Goal: Task Accomplishment & Management: Manage account settings

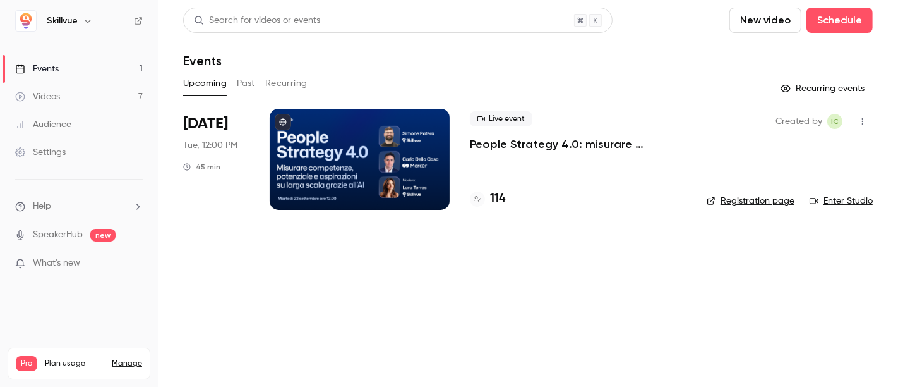
click at [374, 174] on div at bounding box center [360, 159] width 180 height 101
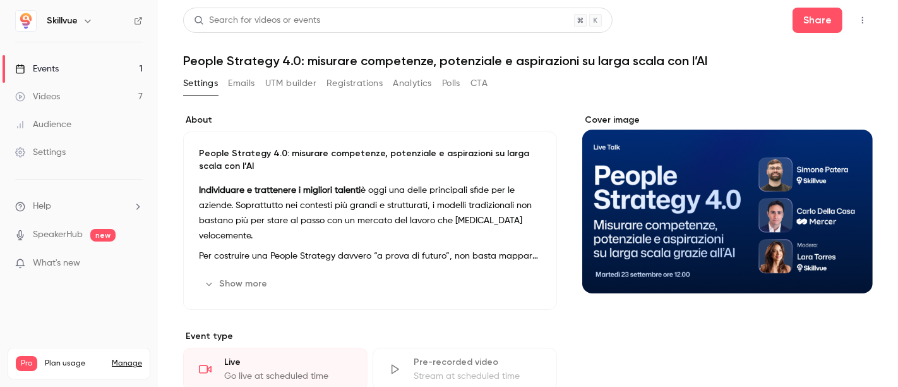
click at [340, 83] on button "Registrations" at bounding box center [355, 83] width 56 height 20
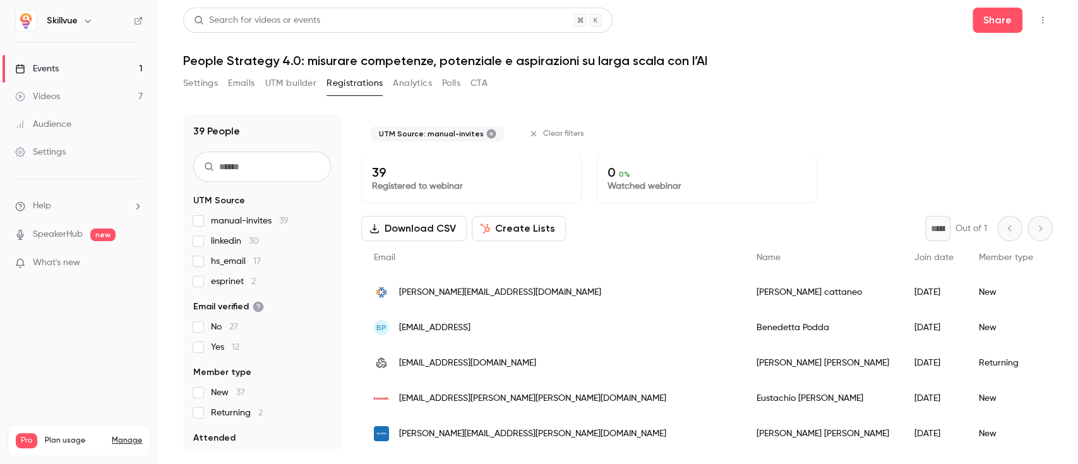
drag, startPoint x: 892, startPoint y: 0, endPoint x: 649, endPoint y: 28, distance: 244.2
click at [649, 28] on div "Search for videos or events Share" at bounding box center [618, 20] width 870 height 25
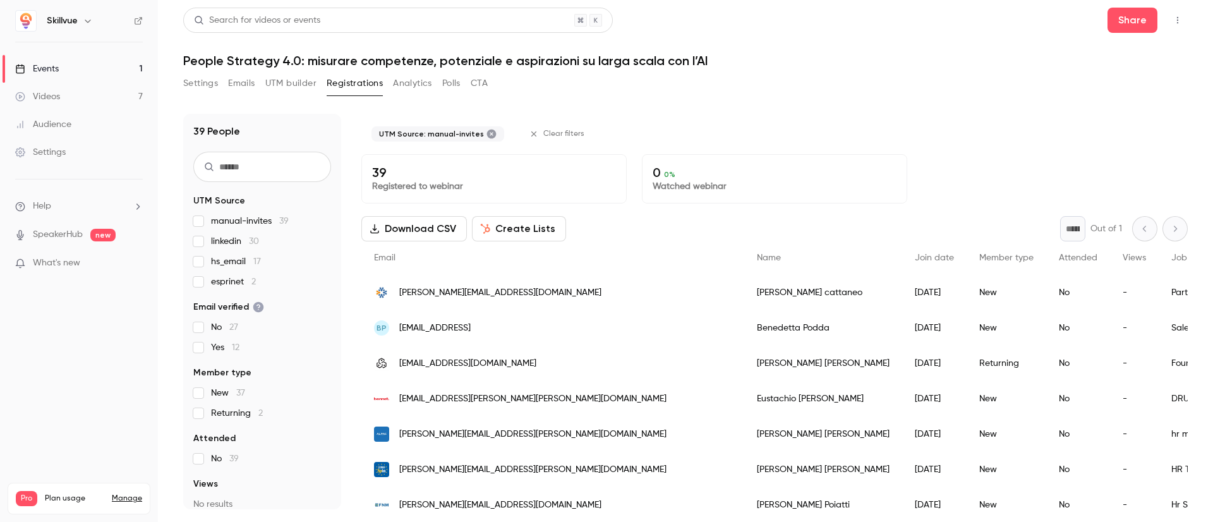
drag, startPoint x: 1078, startPoint y: 1, endPoint x: 757, endPoint y: 93, distance: 333.3
click at [757, 93] on div "Settings Emails UTM builder Registrations Analytics Polls CTA" at bounding box center [685, 85] width 1004 height 25
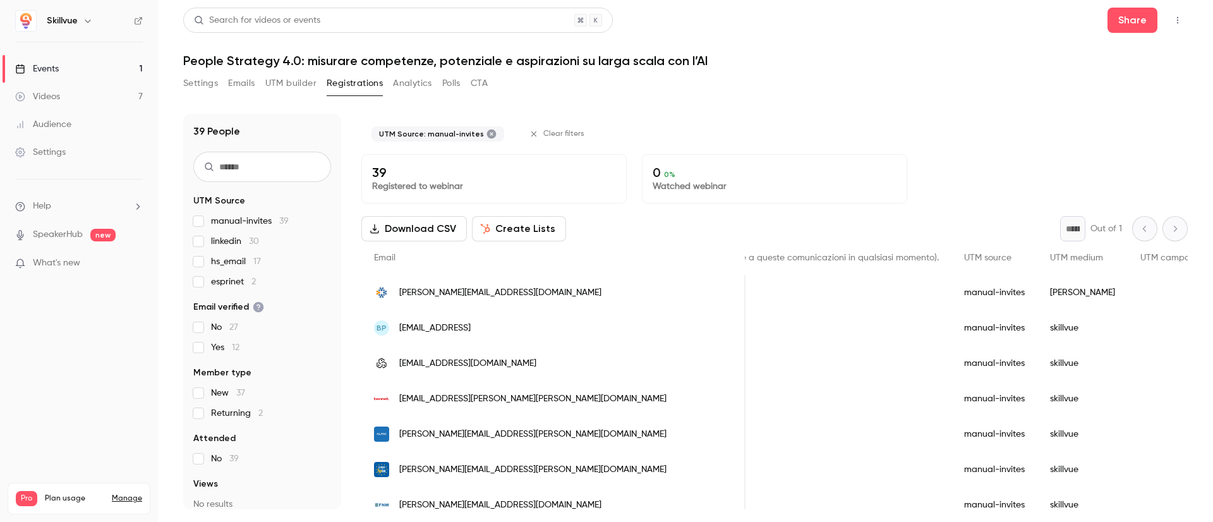
scroll to position [2, 0]
